Goal: Task Accomplishment & Management: Manage account settings

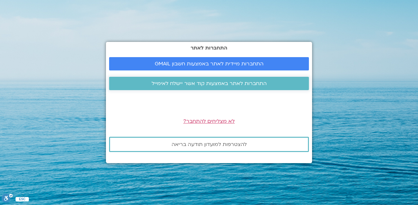
click at [232, 84] on span "התחברות לאתר באמצעות קוד אשר יישלח לאימייל" at bounding box center [208, 83] width 115 height 6
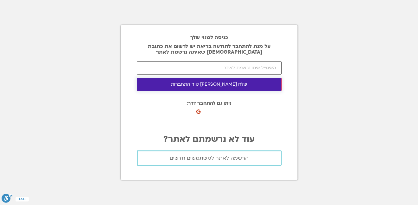
click at [214, 85] on button "שלח לי קוד התחברות" at bounding box center [209, 84] width 145 height 13
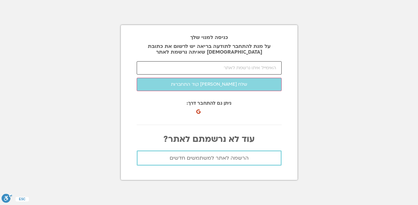
click at [251, 67] on input "email" at bounding box center [209, 67] width 145 height 13
type input "[EMAIL_ADDRESS][DOMAIN_NAME]"
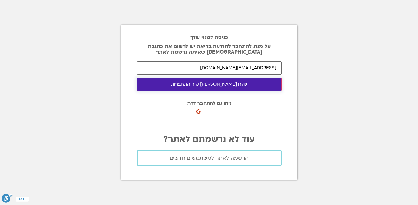
click at [218, 83] on button "שלח לי קוד התחברות" at bounding box center [209, 84] width 145 height 13
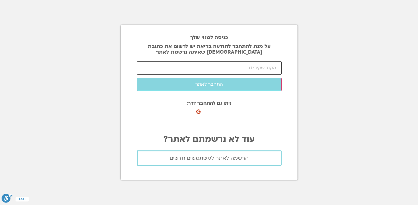
click at [252, 68] on input "number" at bounding box center [209, 67] width 145 height 13
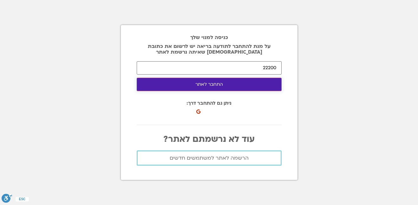
click at [210, 84] on button "התחבר לאתר" at bounding box center [209, 84] width 145 height 13
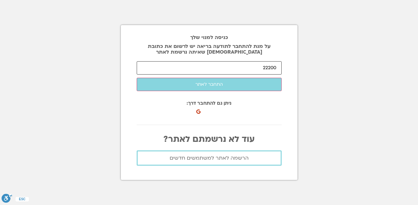
drag, startPoint x: 260, startPoint y: 67, endPoint x: 287, endPoint y: 69, distance: 26.7
click at [287, 69] on div "כניסה למנוי שלך על מנת להתחבר לתודעה בריאה יש לרשום את כתובת האיימל שאיתה נרשמת…" at bounding box center [209, 102] width 177 height 155
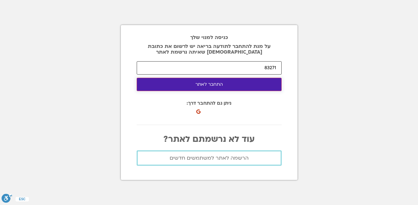
type input "83271"
click at [211, 82] on button "התחבר לאתר" at bounding box center [209, 84] width 145 height 13
click at [212, 85] on button "התחבר לאתר" at bounding box center [209, 84] width 145 height 13
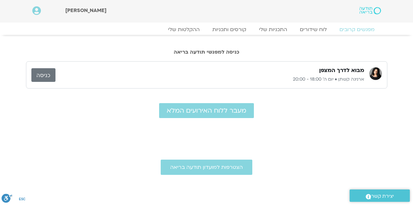
click at [43, 74] on link "כניסה" at bounding box center [43, 75] width 24 height 14
